Goal: Task Accomplishment & Management: Manage account settings

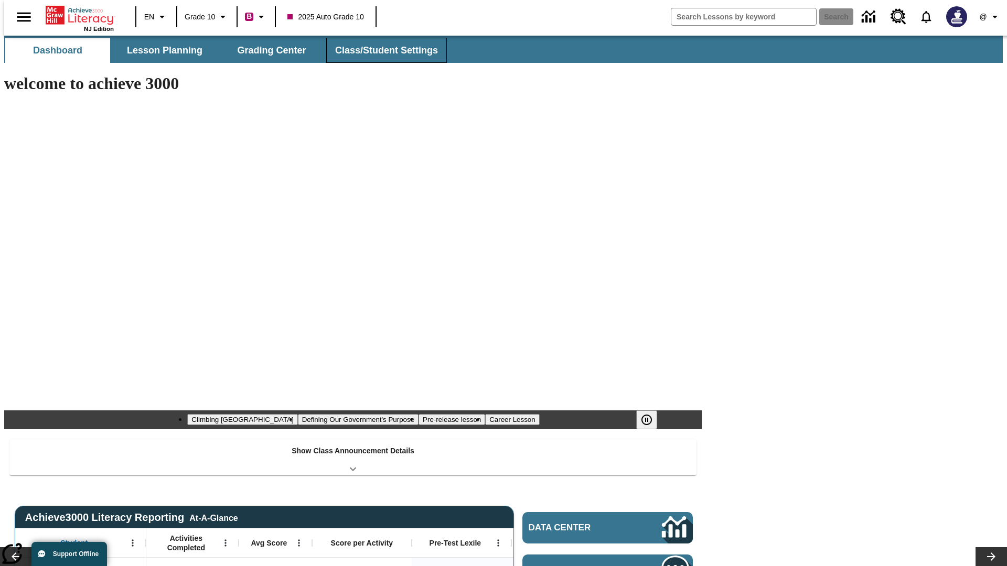
click at [381, 50] on button "Class/Student Settings" at bounding box center [386, 50] width 121 height 25
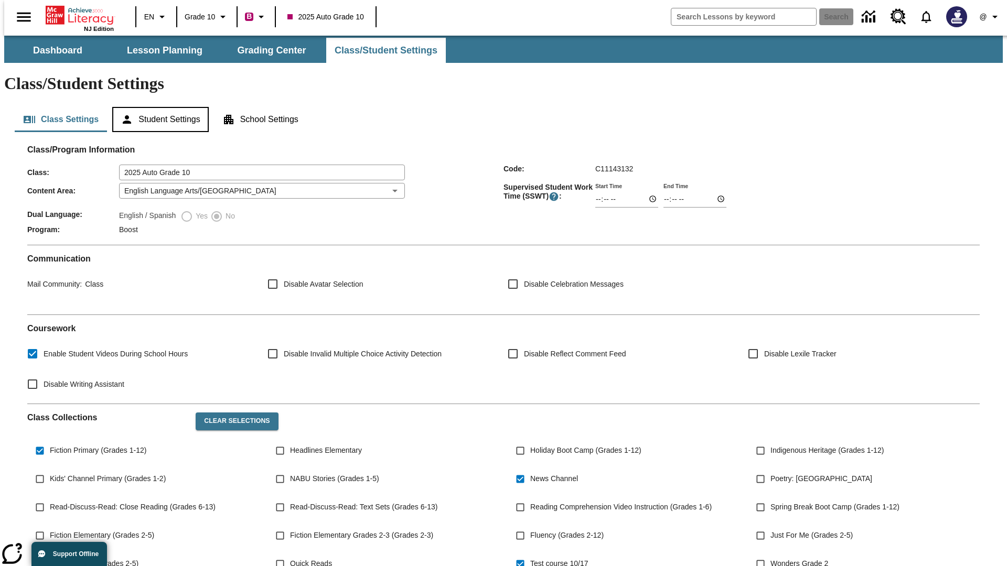
click at [158, 107] on button "Student Settings" at bounding box center [160, 119] width 96 height 25
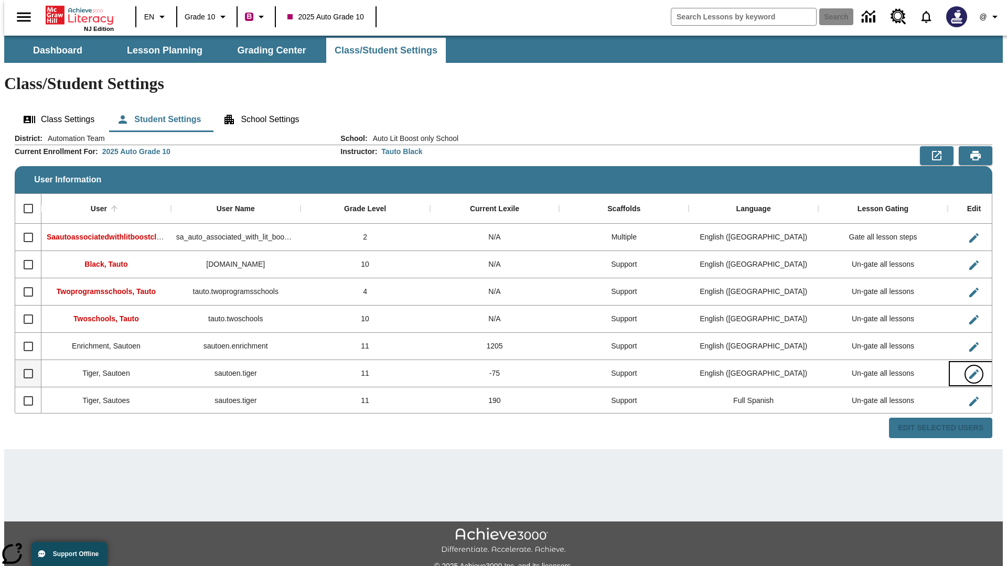
click at [969, 370] on icon "Edit User" at bounding box center [973, 374] width 9 height 9
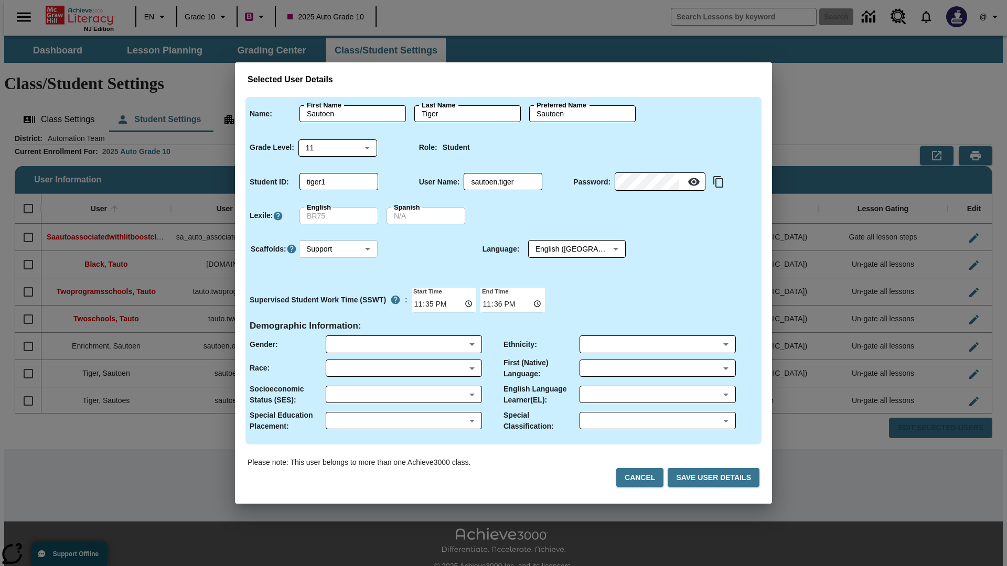
click at [338, 249] on body "Skip to main content NJ Edition EN Grade 10 B 2025 Auto Grade 10 Search 0 @ Das…" at bounding box center [503, 313] width 999 height 554
click at [338, 288] on li "Support" at bounding box center [338, 288] width 79 height 17
click at [567, 249] on body "Skip to main content NJ Edition EN Grade 10 B 2025 Auto Grade 10 Search 0 @ Das…" at bounding box center [503, 313] width 999 height 554
click at [338, 249] on body "Skip to main content NJ Edition EN Grade 10 B 2025 Auto Grade 10 Search 0 @ Das…" at bounding box center [503, 313] width 999 height 554
click at [338, 305] on li "Enrichment" at bounding box center [338, 305] width 79 height 17
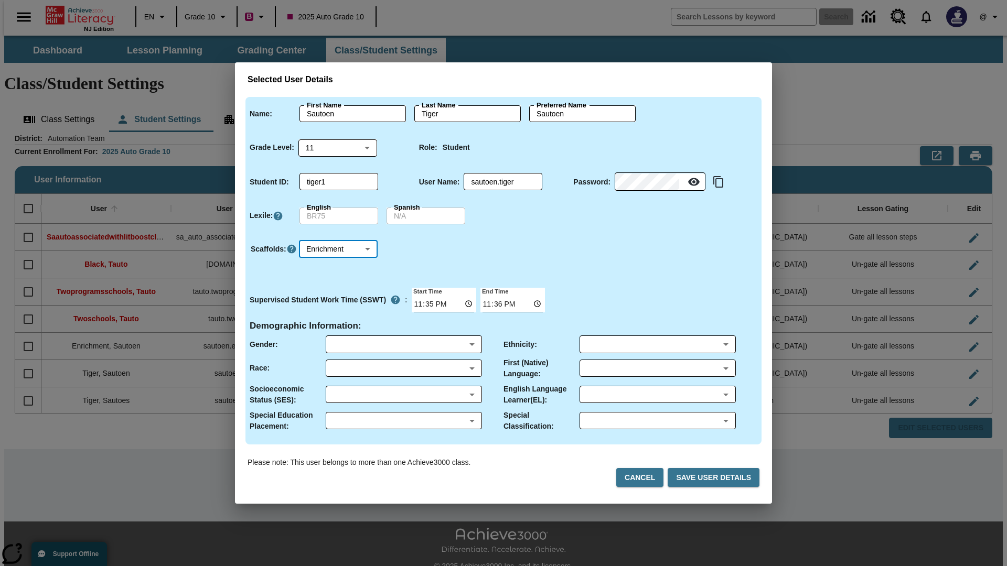
click at [338, 249] on body "Skip to main content NJ Edition EN Grade 10 B 2025 Auto Grade 10 Search 0 @ Das…" at bounding box center [503, 313] width 999 height 554
click at [338, 271] on li "Standard" at bounding box center [338, 270] width 79 height 17
click at [338, 249] on body "Skip to main content NJ Edition EN Grade 10 B 2025 Auto Grade 10 Search 0 @ Das…" at bounding box center [503, 313] width 999 height 554
click at [338, 323] on li "Multiple" at bounding box center [338, 322] width 79 height 17
type input "M"
